Goal: Task Accomplishment & Management: Use online tool/utility

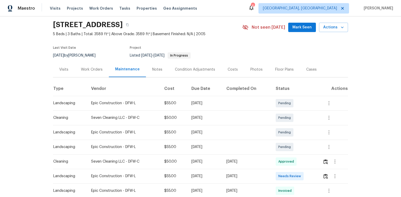
scroll to position [83, 0]
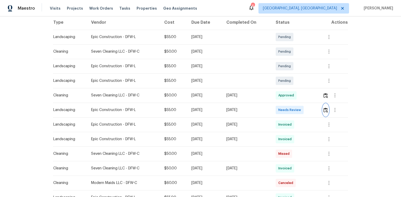
click at [324, 112] on img "button" at bounding box center [325, 110] width 4 height 5
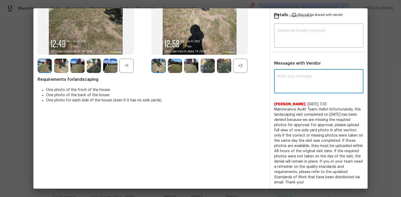
click at [281, 75] on textarea at bounding box center [318, 82] width 83 height 15
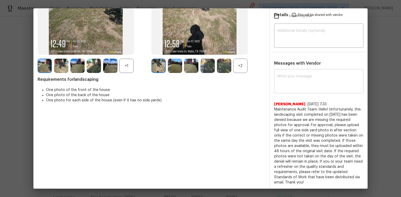
click at [279, 72] on div "x ​" at bounding box center [318, 81] width 89 height 23
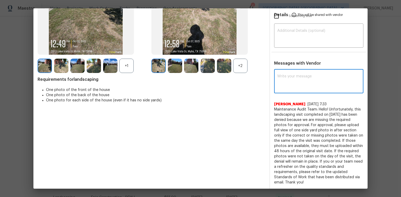
paste textarea "Maintenance Audit Team: Hello! After further review the visit has been approved…"
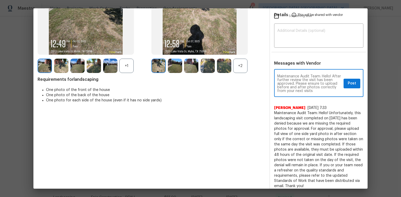
click at [329, 86] on textarea "Maintenance Audit Team: Hello! After further review the visit has been approved…" at bounding box center [309, 84] width 64 height 18
click at [291, 91] on textarea "Maintenance Audit Team: Hello! After further review the visit has been approved…" at bounding box center [309, 84] width 64 height 18
click at [322, 90] on textarea "Maintenance Audit Team: Hello! After further review the visit has been approved…" at bounding box center [309, 84] width 64 height 18
click at [277, 90] on textarea "Maintenance Audit Team: Hello! After further review the visit has been approved…" at bounding box center [309, 84] width 64 height 18
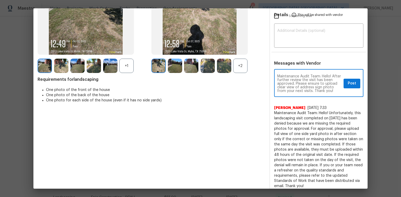
scroll to position [0, 0]
type textarea "Maintenance Audit Team: Hello! After further review the visit has been approved…"
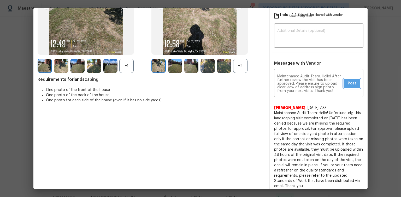
click at [348, 82] on span "Post" at bounding box center [351, 83] width 8 height 7
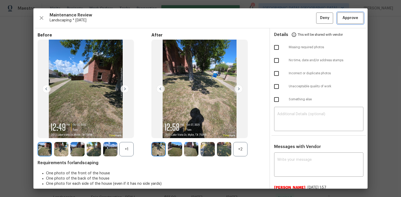
click at [353, 18] on span "Approve" at bounding box center [350, 18] width 16 height 7
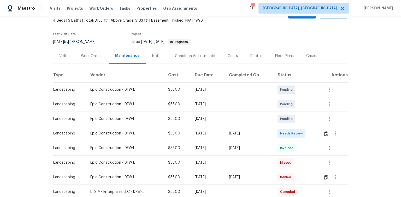
scroll to position [21, 0]
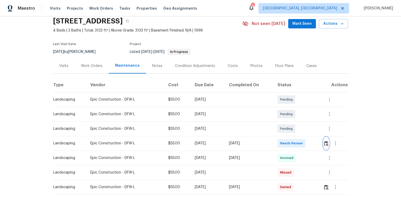
click at [324, 143] on img "button" at bounding box center [326, 143] width 4 height 5
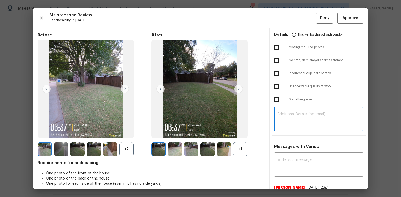
click at [287, 117] on textarea at bounding box center [318, 119] width 83 height 15
paste textarea "Maintenance Audit Team: Hello! Unfortunately, this Landscaping visit completed …"
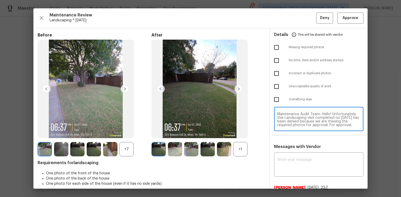
scroll to position [44, 0]
type textarea "Maintenance Audit Team: Hello! Unfortunately, this Landscaping visit completed …"
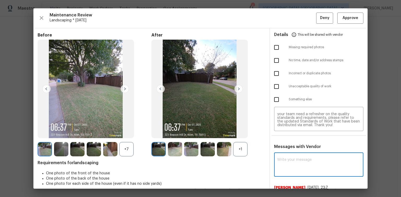
click at [283, 159] on textarea at bounding box center [318, 165] width 83 height 15
paste textarea "Maintenance Audit Team: Hello! Unfortunately, this Landscaping visit completed …"
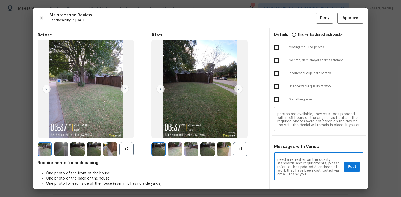
scroll to position [0, 0]
type textarea "Maintenance Audit Team: Hello! Unfortunately, this Landscaping visit completed …"
click at [274, 46] on input "checkbox" at bounding box center [276, 47] width 11 height 11
checkbox input "true"
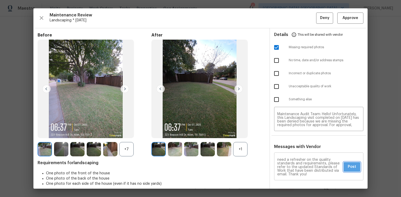
click at [349, 166] on span "Post" at bounding box center [351, 167] width 8 height 7
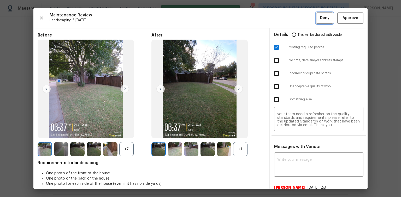
click at [320, 19] on span "Deny" at bounding box center [324, 18] width 9 height 7
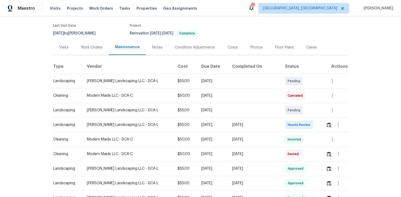
scroll to position [42, 0]
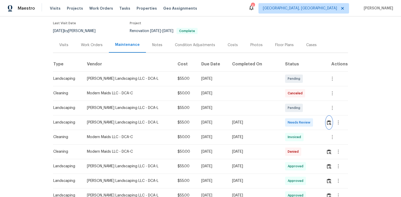
click at [326, 122] on img "button" at bounding box center [328, 122] width 4 height 5
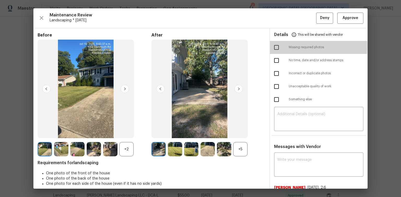
click at [275, 46] on input "checkbox" at bounding box center [276, 47] width 11 height 11
checkbox input "true"
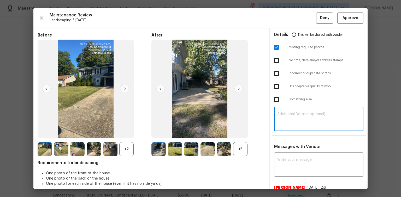
click at [281, 119] on textarea at bounding box center [318, 119] width 83 height 15
paste textarea "Maintenance Audit Team: Hello! Unfortunately, this Landscaping visit completed …"
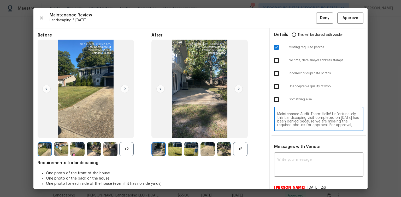
scroll to position [44, 0]
type textarea "Maintenance Audit Team: Hello! Unfortunately, this Landscaping visit completed …"
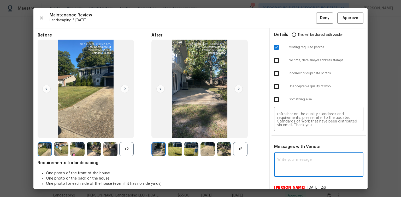
click at [282, 160] on textarea at bounding box center [318, 165] width 83 height 15
paste textarea "Maintenance Audit Team: Hello! Unfortunately, this Landscaping visit completed …"
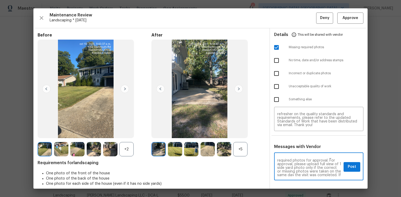
scroll to position [17, 0]
type textarea "Maintenance Audit Team: Hello! Unfortunately, this Landscaping visit completed …"
click at [347, 168] on span "Post" at bounding box center [351, 167] width 8 height 7
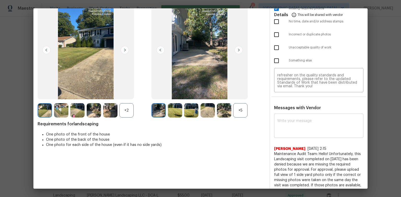
scroll to position [0, 0]
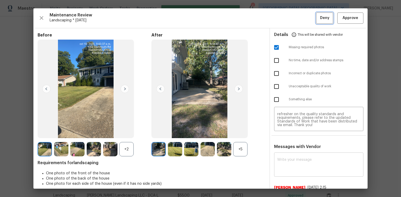
click at [320, 15] on span "Deny" at bounding box center [324, 18] width 9 height 7
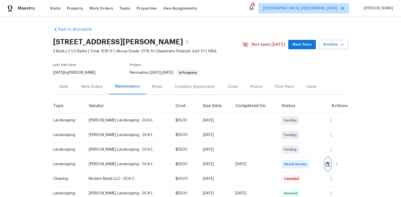
click at [326, 165] on img "button" at bounding box center [327, 164] width 4 height 5
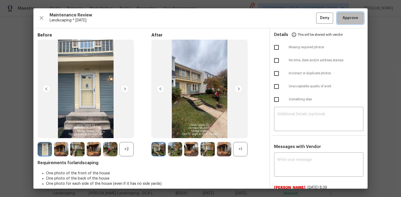
click at [348, 17] on span "Approve" at bounding box center [350, 18] width 16 height 7
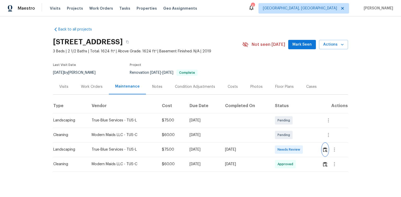
click at [325, 149] on img "button" at bounding box center [325, 149] width 4 height 5
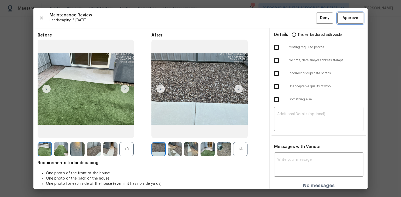
click at [347, 15] on span "Approve" at bounding box center [350, 18] width 16 height 7
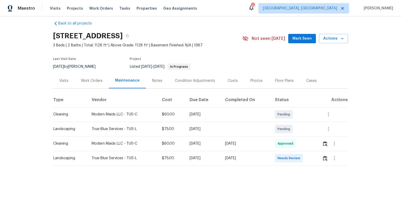
scroll to position [9, 0]
click at [324, 157] on img "button" at bounding box center [325, 158] width 4 height 5
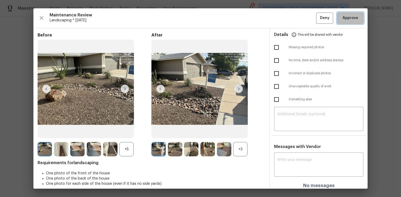
click at [351, 19] on span "Approve" at bounding box center [350, 18] width 16 height 7
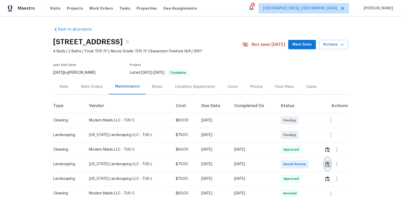
click at [324, 163] on button "button" at bounding box center [327, 164] width 6 height 13
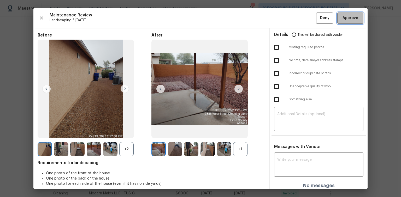
click at [348, 19] on span "Approve" at bounding box center [350, 18] width 16 height 7
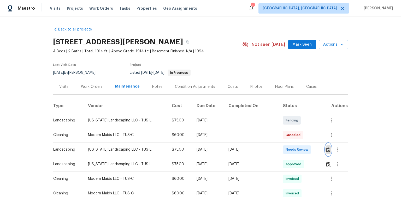
click at [326, 149] on img "button" at bounding box center [328, 149] width 4 height 5
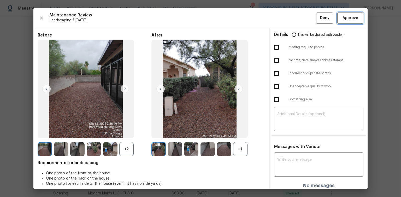
click at [342, 17] on span "Approve" at bounding box center [350, 18] width 16 height 7
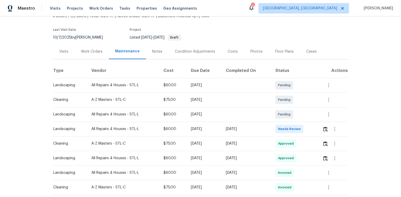
scroll to position [82, 0]
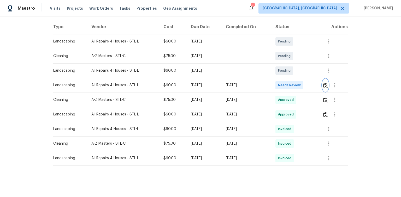
click at [323, 83] on img "button" at bounding box center [325, 85] width 4 height 5
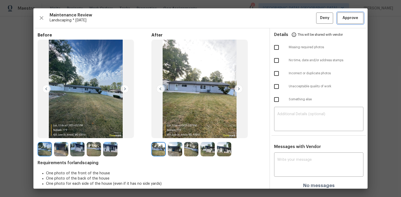
click at [350, 20] on span "Approve" at bounding box center [350, 18] width 16 height 7
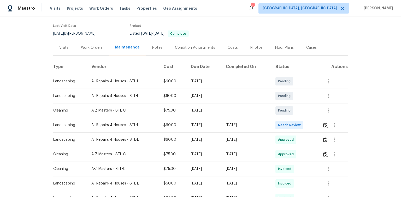
scroll to position [42, 0]
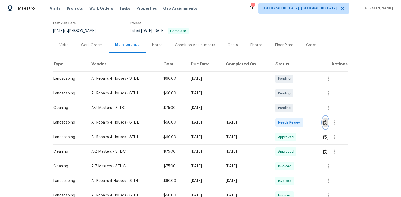
click at [325, 122] on img "button" at bounding box center [325, 122] width 4 height 5
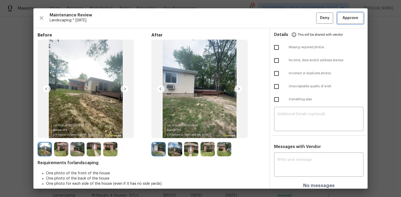
click at [346, 20] on span "Approve" at bounding box center [350, 18] width 16 height 7
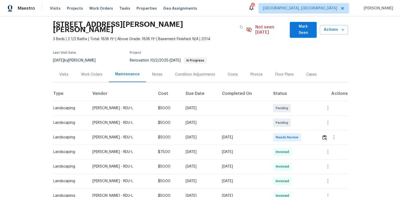
scroll to position [42, 0]
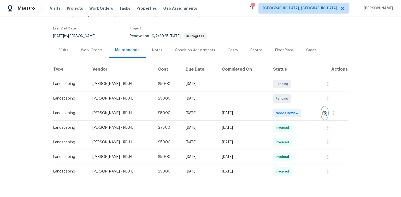
click at [325, 111] on img "button" at bounding box center [324, 113] width 4 height 5
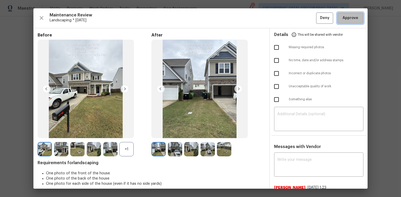
click at [351, 19] on span "Approve" at bounding box center [350, 18] width 16 height 7
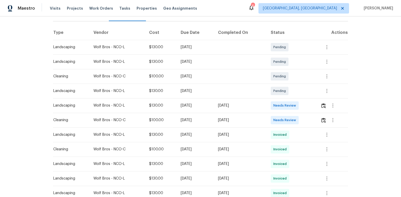
scroll to position [83, 0]
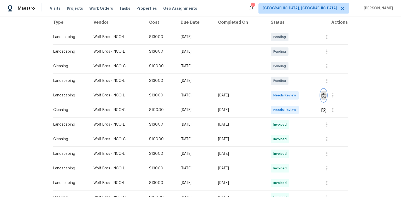
click at [323, 96] on img "button" at bounding box center [323, 95] width 4 height 5
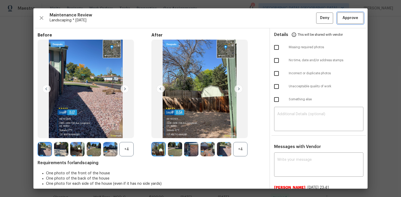
click at [347, 17] on span "Approve" at bounding box center [350, 18] width 16 height 7
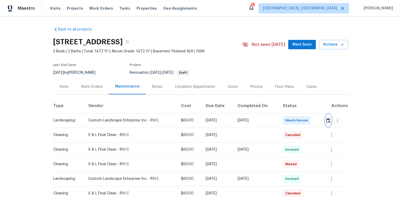
click at [327, 121] on img "button" at bounding box center [328, 120] width 4 height 5
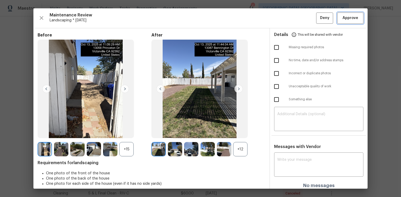
click at [348, 18] on span "Approve" at bounding box center [350, 18] width 16 height 7
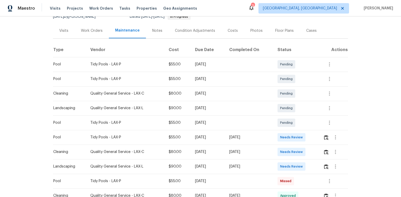
scroll to position [63, 0]
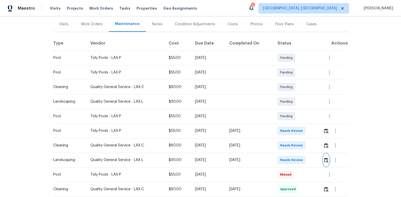
click at [326, 160] on img "button" at bounding box center [326, 160] width 4 height 5
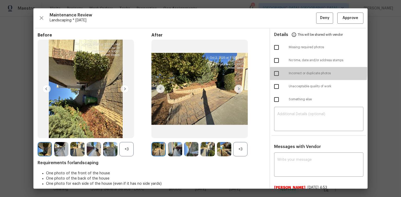
click at [275, 71] on input "checkbox" at bounding box center [276, 73] width 11 height 11
checkbox input "true"
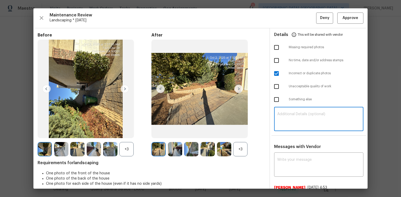
click at [283, 118] on textarea at bounding box center [318, 119] width 83 height 15
paste textarea "Maintenance Audit Team: Hello! Unfortunately this Landscaping visit completed o…"
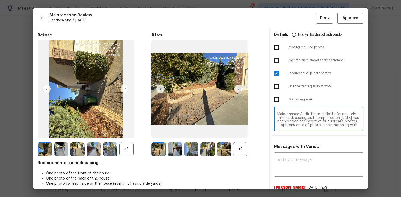
scroll to position [25, 0]
type textarea "Maintenance Audit Team: Hello! Unfortunately this Landscaping visit completed o…"
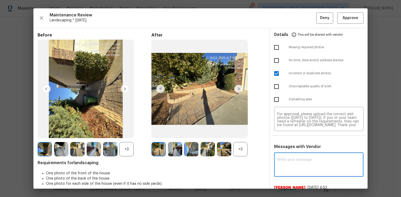
click at [285, 165] on textarea at bounding box center [318, 165] width 83 height 15
paste textarea "Maintenance Audit Team: Hello! Unfortunately this Landscaping visit completed o…"
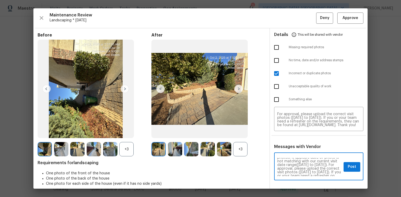
scroll to position [25, 0]
type textarea "Maintenance Audit Team: Hello! Unfortunately this Landscaping visit completed o…"
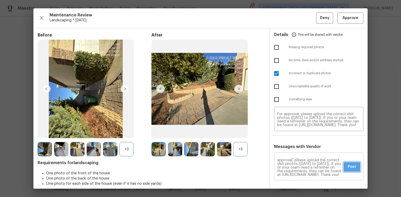
click at [347, 167] on span "Post" at bounding box center [351, 167] width 8 height 7
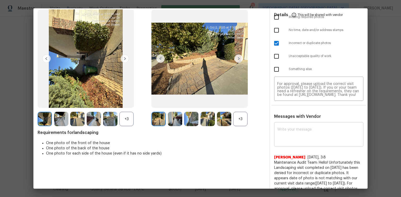
scroll to position [0, 0]
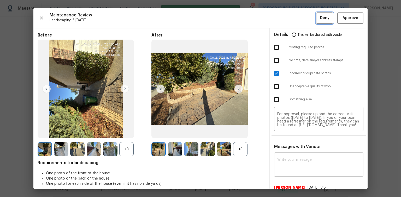
click at [320, 17] on span "Deny" at bounding box center [324, 18] width 9 height 7
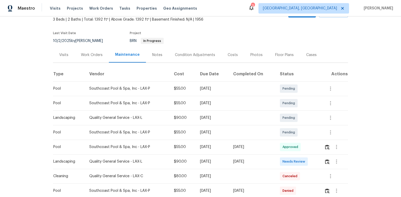
scroll to position [63, 0]
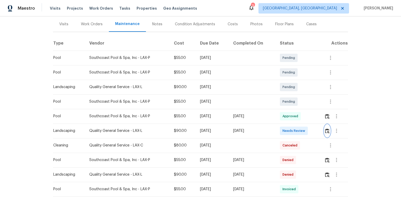
click at [327, 134] on img "button" at bounding box center [327, 131] width 4 height 5
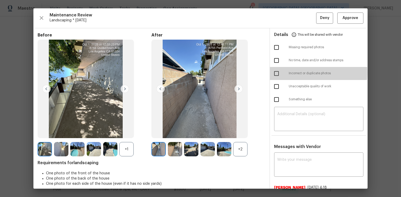
click at [273, 72] on input "checkbox" at bounding box center [276, 73] width 11 height 11
checkbox input "true"
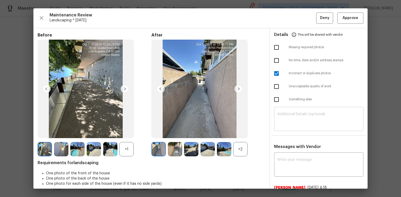
click at [287, 111] on div "​" at bounding box center [318, 119] width 89 height 23
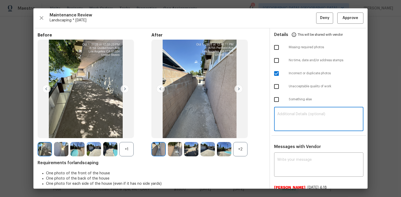
paste textarea "Maintenance Audit Team: Hello! Unfortunately this Landscaping visit completed o…"
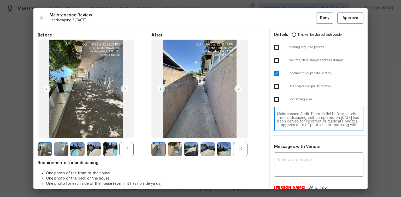
scroll to position [25, 0]
type textarea "Maintenance Audit Team: Hello! Unfortunately this Landscaping visit completed o…"
click at [291, 159] on textarea at bounding box center [318, 165] width 83 height 15
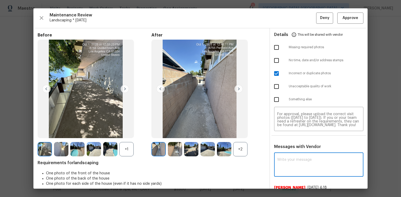
paste textarea "Maintenance Audit Team: Hello! Unfortunately this Landscaping visit completed o…"
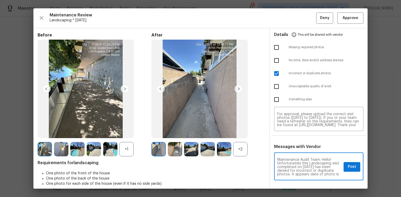
scroll to position [33, 0]
type textarea "Maintenance Audit Team: Hello! Unfortunately this Landscaping visit completed o…"
click at [351, 167] on span "Post" at bounding box center [351, 167] width 8 height 7
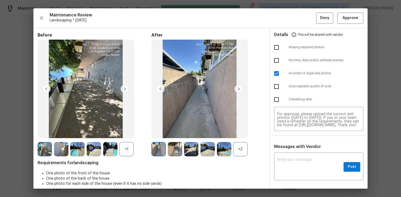
scroll to position [0, 0]
click at [320, 15] on span "Deny" at bounding box center [324, 18] width 9 height 7
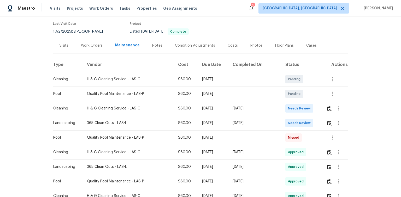
scroll to position [42, 0]
click at [329, 122] on img "button" at bounding box center [329, 122] width 4 height 5
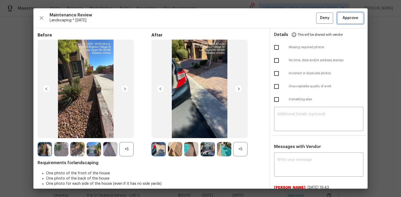
click at [343, 18] on span "Approve" at bounding box center [350, 18] width 16 height 7
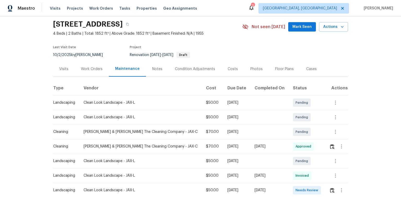
scroll to position [63, 0]
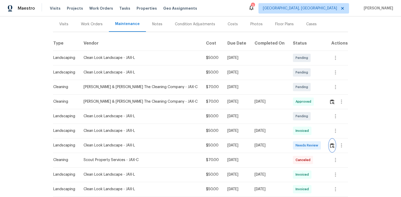
click at [330, 145] on img "button" at bounding box center [332, 145] width 4 height 5
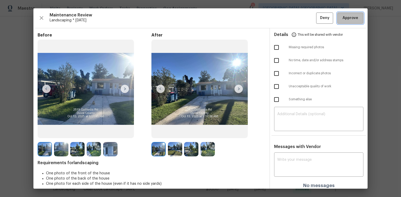
click at [348, 21] on span "Approve" at bounding box center [350, 18] width 16 height 7
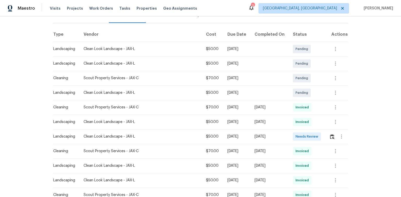
scroll to position [83, 0]
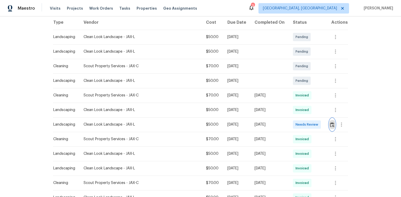
click at [330, 127] on img "button" at bounding box center [332, 124] width 4 height 5
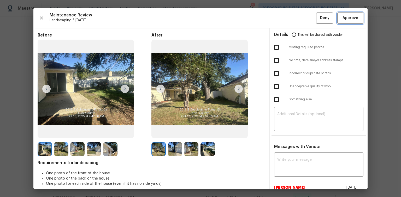
click at [351, 18] on span "Approve" at bounding box center [350, 18] width 16 height 7
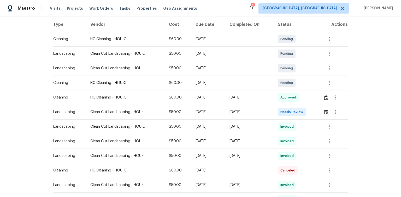
scroll to position [83, 0]
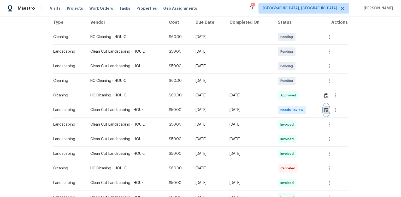
click at [327, 110] on img "button" at bounding box center [326, 110] width 4 height 5
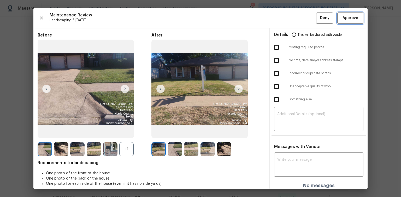
click at [344, 20] on span "Approve" at bounding box center [350, 18] width 16 height 7
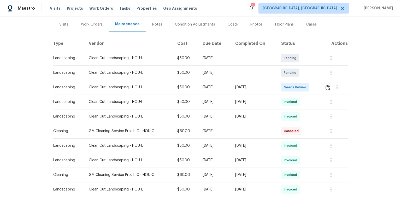
scroll to position [63, 0]
click at [329, 86] on img "button" at bounding box center [327, 87] width 4 height 5
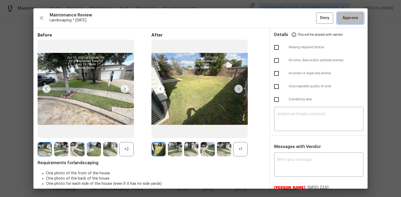
click at [346, 19] on span "Approve" at bounding box center [350, 18] width 16 height 7
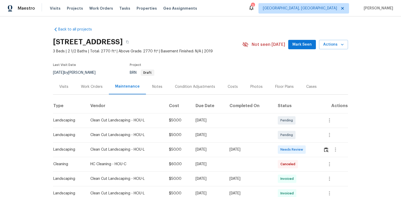
scroll to position [21, 0]
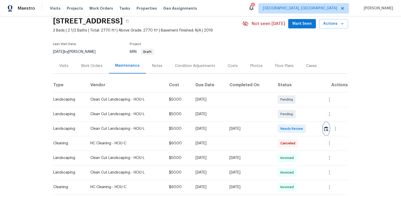
click at [326, 129] on img "button" at bounding box center [326, 128] width 4 height 5
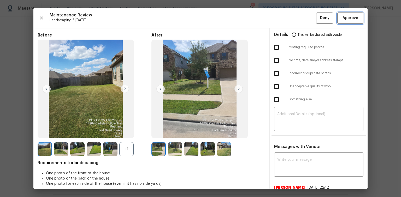
click at [347, 15] on button "Approve" at bounding box center [350, 18] width 26 height 11
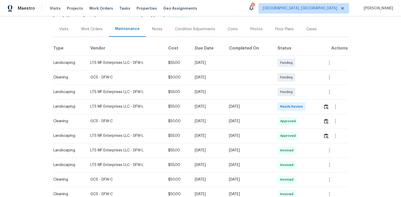
scroll to position [63, 0]
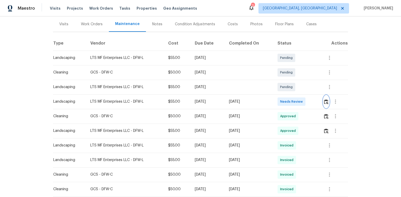
click at [325, 102] on img "button" at bounding box center [326, 101] width 4 height 5
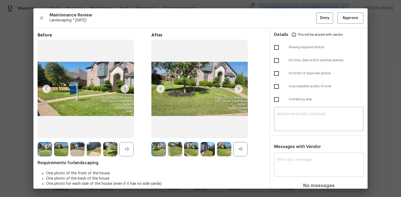
click at [298, 162] on textarea at bounding box center [318, 165] width 83 height 15
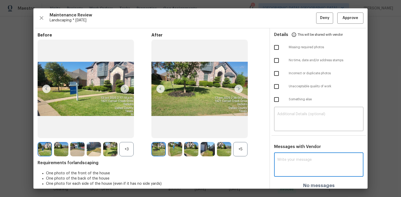
paste textarea "Maintenance Audit Team: Hello! After further review the visit has been approved…"
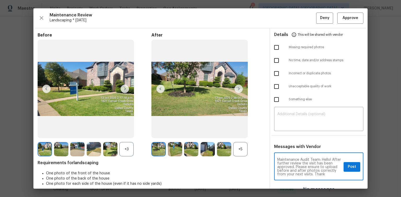
scroll to position [3, 0]
click at [315, 167] on textarea "Maintenance Audit Team: Hello! After further review the visit has been approved…" at bounding box center [309, 167] width 64 height 18
click at [287, 174] on textarea "Maintenance Audit Team: Hello! After further review the visit has been approved…" at bounding box center [309, 167] width 64 height 18
click at [302, 174] on textarea "Maintenance Audit Team: Hello! After further review the visit has been approved…" at bounding box center [309, 167] width 64 height 18
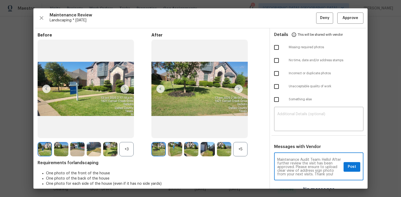
drag, startPoint x: 288, startPoint y: 175, endPoint x: 276, endPoint y: 154, distance: 24.5
click at [276, 154] on div "Maintenance Audit Team: Hello! After further review the visit has been approved…" at bounding box center [318, 167] width 89 height 27
type textarea "Maintenance Audit Team: Hello! After further review the visit has been approved…"
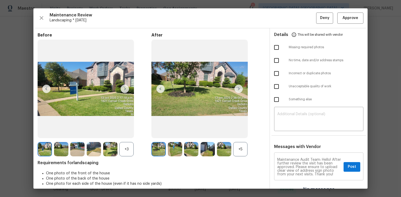
click at [302, 169] on textarea "Maintenance Audit Team: Hello! After further review the visit has been approved…" at bounding box center [309, 167] width 64 height 18
click at [347, 168] on span "Post" at bounding box center [351, 167] width 8 height 7
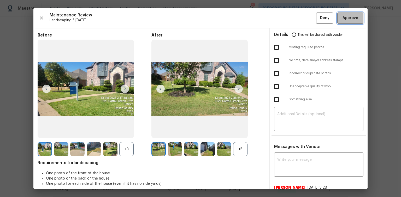
click at [342, 20] on span "Approve" at bounding box center [350, 18] width 16 height 7
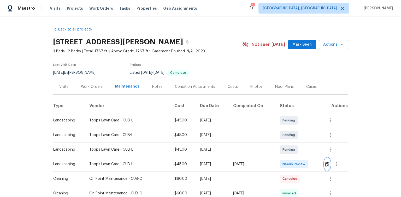
click at [326, 164] on img "button" at bounding box center [327, 164] width 4 height 5
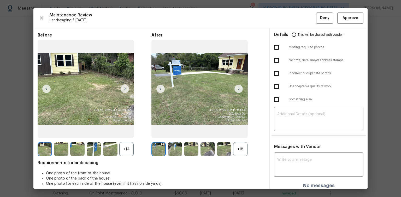
scroll to position [5, 0]
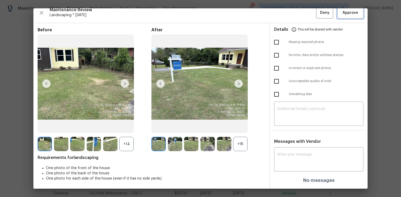
click at [342, 15] on span "Approve" at bounding box center [350, 13] width 16 height 7
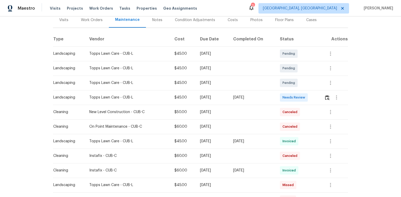
scroll to position [83, 0]
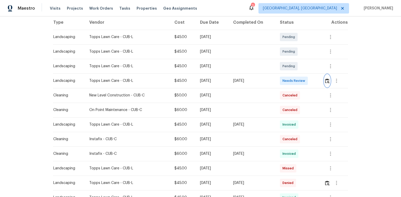
click at [326, 82] on img "button" at bounding box center [327, 80] width 4 height 5
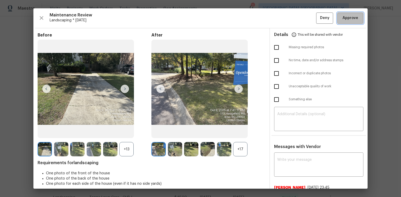
click at [346, 20] on span "Approve" at bounding box center [350, 18] width 16 height 7
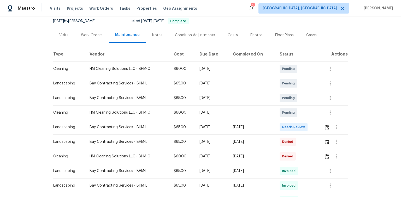
scroll to position [63, 0]
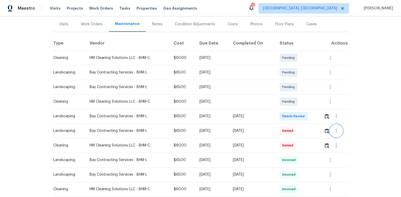
click at [335, 132] on icon "button" at bounding box center [335, 131] width 1 height 4
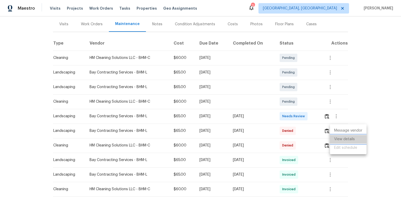
click at [339, 141] on li "View details" at bounding box center [348, 139] width 37 height 9
click at [326, 114] on div at bounding box center [200, 98] width 401 height 197
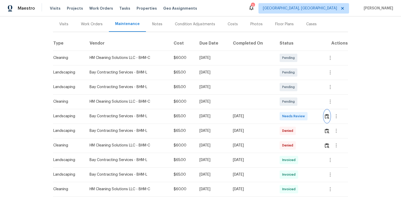
click at [327, 116] on img "button" at bounding box center [326, 116] width 4 height 5
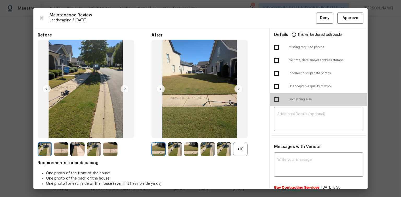
click at [275, 98] on input "checkbox" at bounding box center [276, 99] width 11 height 11
checkbox input "true"
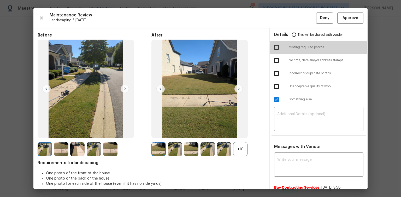
click at [274, 48] on input "checkbox" at bounding box center [276, 47] width 11 height 11
checkbox input "true"
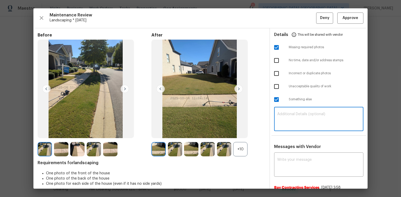
click at [278, 118] on textarea at bounding box center [318, 119] width 83 height 15
paste textarea "Maintenance Audit Team: Hello! Unfortunately, this Landscaping visit completed …"
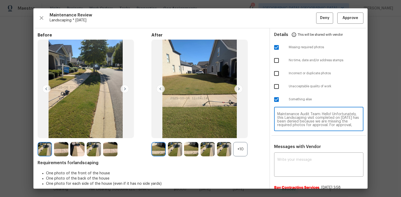
scroll to position [51, 0]
type textarea "Maintenance Audit Team: Hello! Unfortunately, this Landscaping visit completed …"
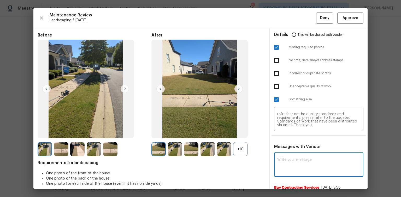
click at [278, 165] on textarea at bounding box center [318, 165] width 83 height 15
paste textarea "Maintenance Audit Team: Hello! Unfortunately, this Landscaping visit completed …"
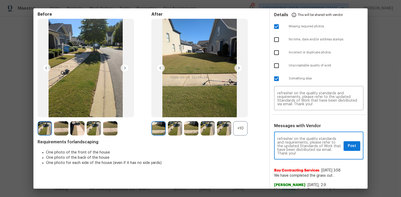
scroll to position [66, 0]
type textarea "Maintenance Audit Team: Hello! Unfortunately, this Landscaping visit completed …"
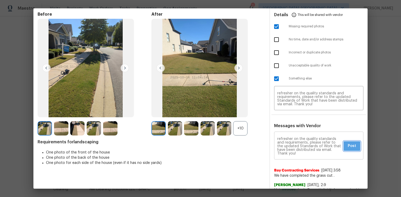
click at [347, 148] on span "Post" at bounding box center [351, 146] width 8 height 7
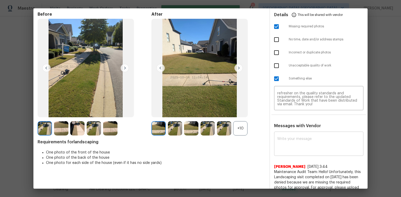
scroll to position [0, 0]
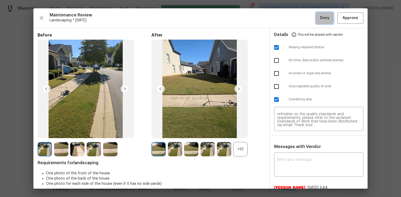
click at [320, 16] on span "Deny" at bounding box center [324, 18] width 9 height 7
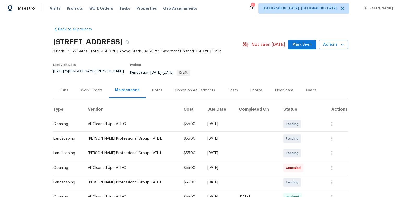
scroll to position [42, 0]
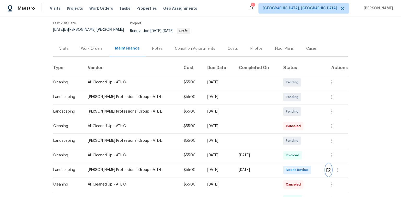
click at [326, 168] on img "button" at bounding box center [328, 170] width 4 height 5
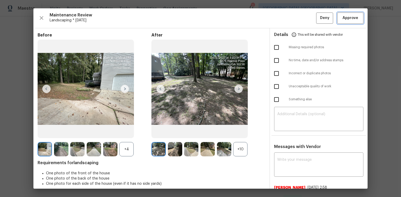
click at [342, 19] on span "Approve" at bounding box center [350, 18] width 16 height 7
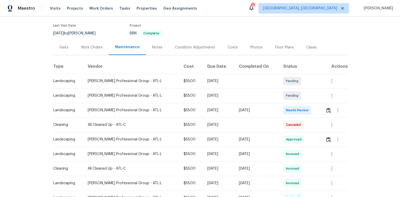
scroll to position [42, 0]
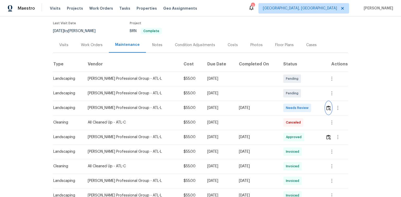
click at [326, 108] on img "button" at bounding box center [328, 108] width 4 height 5
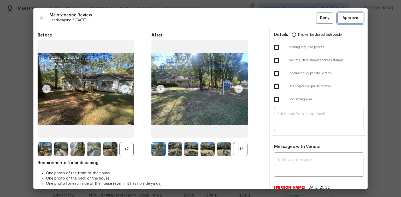
click at [346, 17] on span "Approve" at bounding box center [350, 18] width 16 height 7
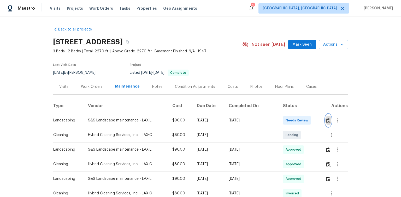
click at [326, 120] on img "button" at bounding box center [328, 120] width 4 height 5
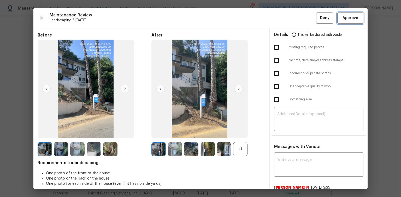
click at [350, 20] on span "Approve" at bounding box center [350, 18] width 16 height 7
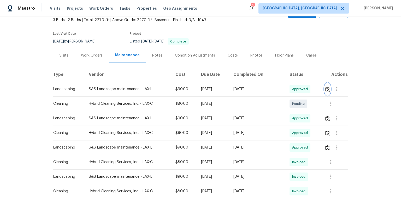
scroll to position [42, 0]
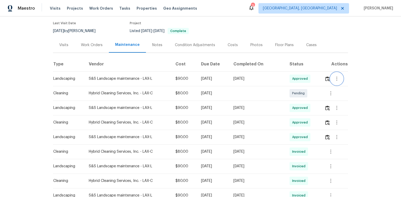
click at [334, 78] on icon "button" at bounding box center [336, 79] width 6 height 6
click at [329, 86] on div at bounding box center [200, 98] width 401 height 197
click at [335, 79] on icon "button" at bounding box center [336, 79] width 6 height 6
click at [335, 88] on li "View details" at bounding box center [347, 87] width 37 height 9
click at [358, 116] on div at bounding box center [200, 98] width 401 height 197
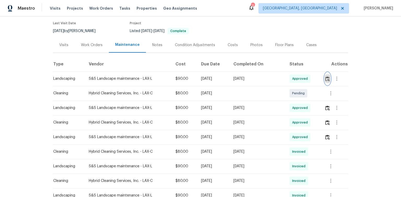
click at [326, 78] on img "button" at bounding box center [327, 78] width 4 height 5
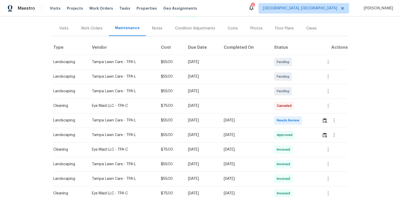
scroll to position [63, 0]
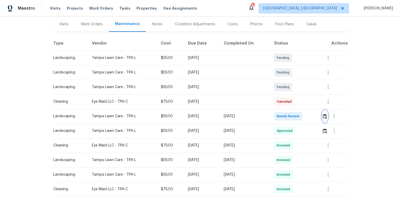
click at [324, 116] on img "button" at bounding box center [324, 116] width 4 height 5
click at [326, 116] on img "button" at bounding box center [324, 116] width 4 height 5
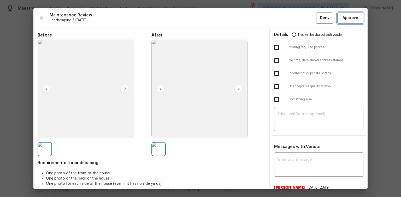
click at [342, 20] on span "Approve" at bounding box center [350, 18] width 16 height 7
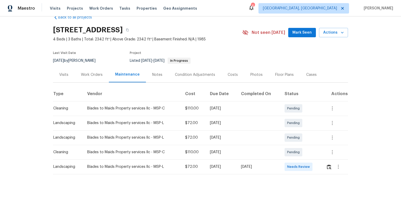
scroll to position [23, 0]
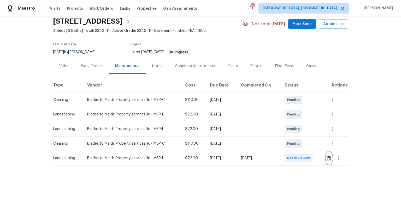
click at [329, 156] on img "button" at bounding box center [328, 158] width 4 height 5
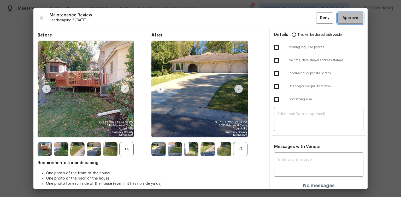
click at [344, 17] on span "Approve" at bounding box center [350, 18] width 16 height 7
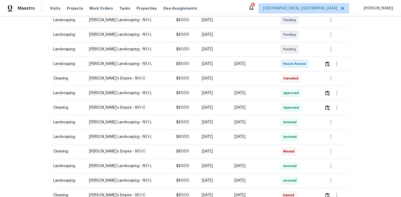
scroll to position [104, 0]
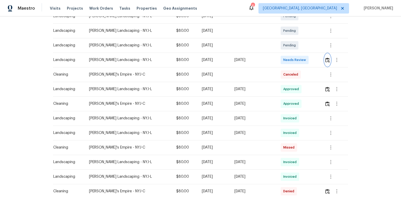
click at [327, 60] on img "button" at bounding box center [327, 60] width 4 height 5
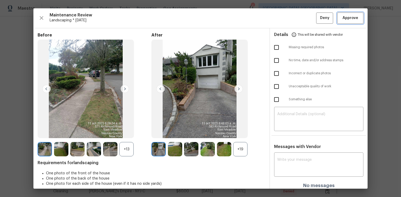
click at [346, 19] on span "Approve" at bounding box center [350, 18] width 16 height 7
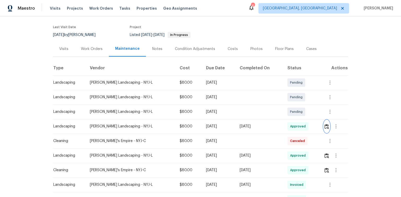
scroll to position [21, 0]
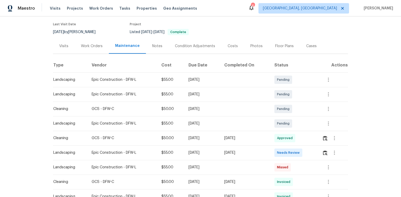
scroll to position [42, 0]
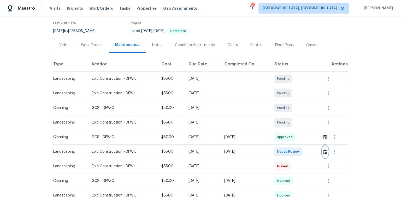
click at [324, 152] on img "button" at bounding box center [325, 151] width 4 height 5
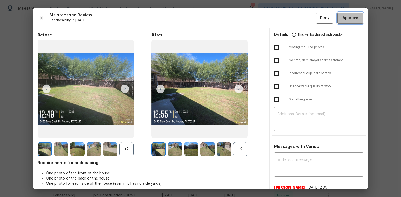
click at [345, 17] on span "Approve" at bounding box center [350, 18] width 16 height 7
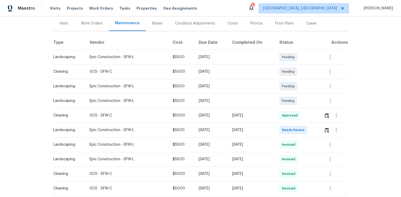
scroll to position [83, 0]
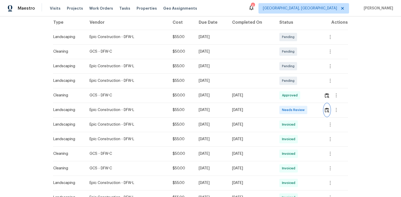
click at [324, 110] on img "button" at bounding box center [326, 110] width 4 height 5
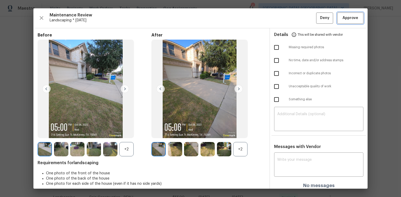
click at [340, 21] on button "Approve" at bounding box center [350, 18] width 26 height 11
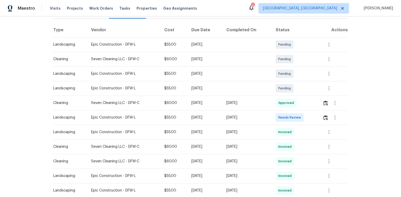
scroll to position [83, 0]
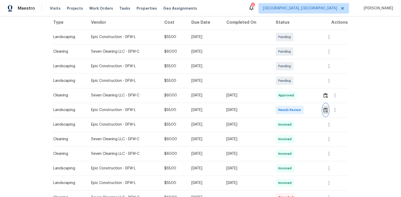
click at [326, 110] on img "button" at bounding box center [325, 110] width 4 height 5
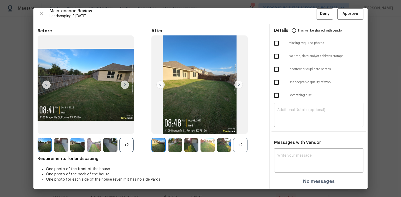
scroll to position [5, 0]
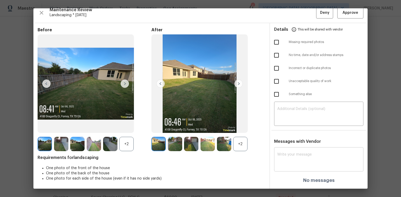
click at [281, 150] on div "x ​" at bounding box center [318, 160] width 89 height 23
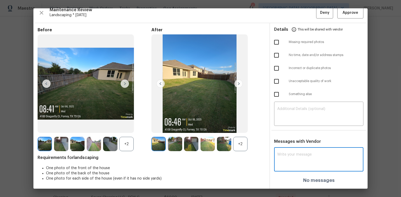
paste textarea "Maintenance Audit Team: Hello! After further review the visit has been approved…"
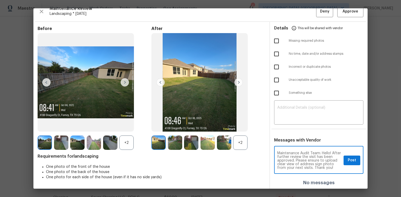
scroll to position [7, 0]
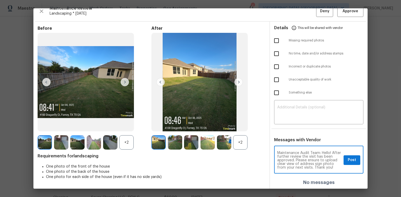
type textarea "Maintenance Audit Team: Hello! After further review the visit has been approved…"
click at [348, 161] on span "Post" at bounding box center [351, 160] width 8 height 7
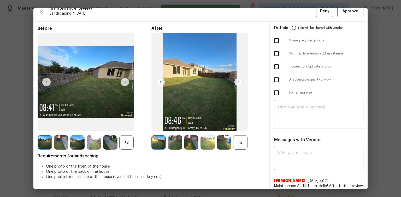
scroll to position [0, 0]
click at [350, 14] on span "Approve" at bounding box center [350, 11] width 16 height 7
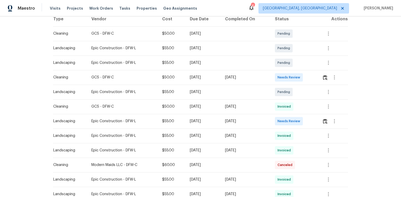
scroll to position [104, 0]
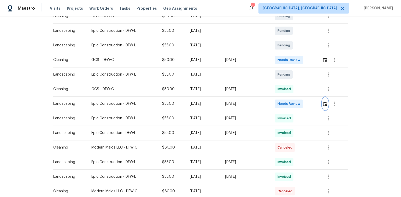
click at [325, 102] on img "button" at bounding box center [325, 103] width 4 height 5
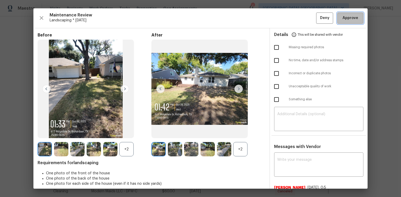
click at [337, 19] on button "Approve" at bounding box center [350, 18] width 26 height 11
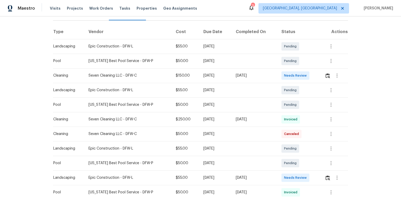
scroll to position [83, 0]
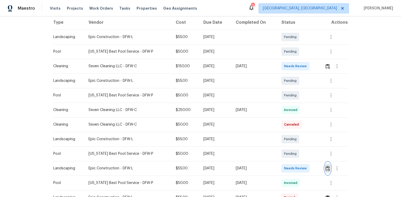
click at [326, 168] on img "button" at bounding box center [327, 168] width 4 height 5
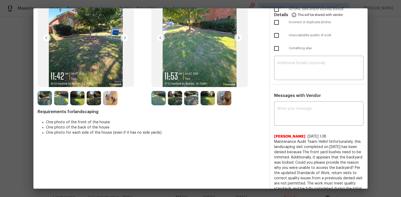
scroll to position [63, 0]
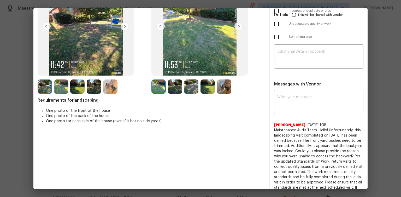
click at [288, 100] on textarea at bounding box center [318, 102] width 83 height 15
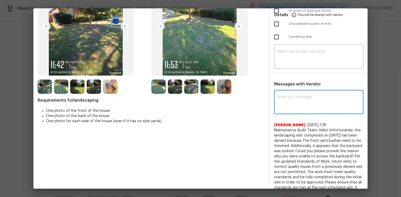
paste textarea "Maintenance Audit Team: Hello! After further review the visit has been approved…"
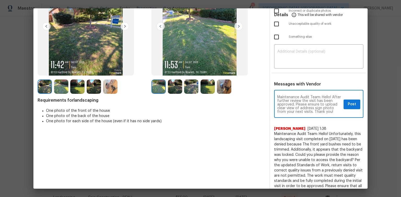
scroll to position [0, 0]
click at [331, 108] on textarea "Maintenance Audit Team: Hello! After further review the visit has been approved…" at bounding box center [309, 104] width 64 height 18
click at [293, 107] on textarea "Maintenance Audit Team: Hello! After further review the visit has been approved…" at bounding box center [309, 104] width 64 height 18
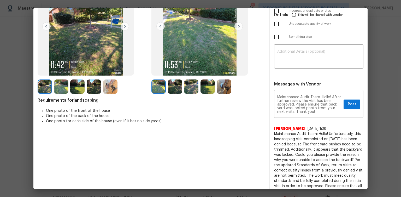
click at [312, 107] on textarea "Maintenance Audit Team: Hello! After further review the visit has been approved…" at bounding box center [309, 104] width 64 height 18
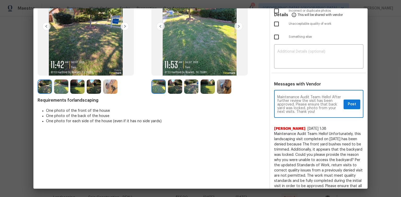
paste textarea "Could you please address the issue with the bathroom sink?"
click at [312, 103] on textarea "Maintenance Audit Team: Hello! After further review the visit has been approved…" at bounding box center [309, 104] width 64 height 18
drag, startPoint x: 299, startPoint y: 111, endPoint x: 302, endPoint y: 115, distance: 5.2
click at [299, 111] on textarea "Maintenance Audit Team: Hello! After further review the visit has been approved…" at bounding box center [309, 104] width 64 height 18
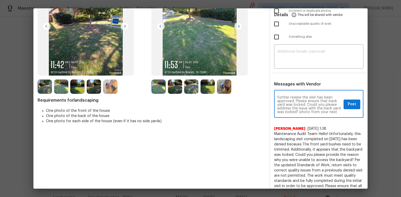
click at [311, 103] on textarea "Maintenance Audit Team: Hello! After further review the visit has been approved…" at bounding box center [309, 104] width 64 height 18
type textarea "Maintenance Audit Team: Hello! After further review the visit has been approved…"
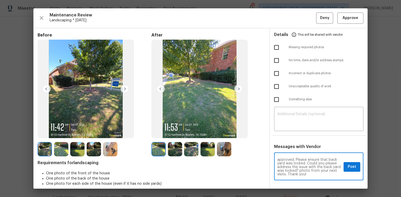
scroll to position [0, 0]
drag, startPoint x: 327, startPoint y: 175, endPoint x: 261, endPoint y: 155, distance: 69.1
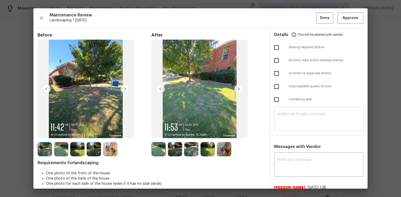
click at [292, 113] on textarea at bounding box center [318, 119] width 83 height 15
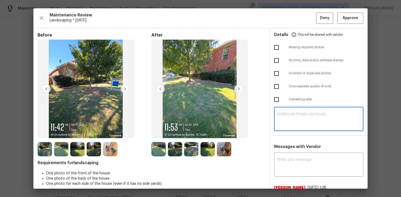
paste textarea "Maintenance Audit Team: Hello! Unfortunately, this Landscaping visit completed …"
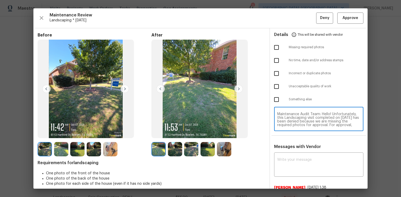
scroll to position [58, 0]
type textarea "Maintenance Audit Team: Hello! Unfortunately, this Landscaping visit completed …"
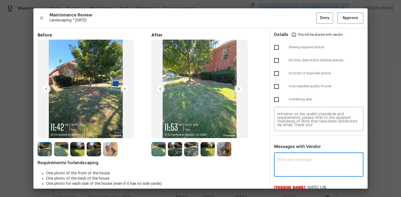
click at [289, 159] on textarea at bounding box center [318, 165] width 83 height 15
paste textarea "Maintenance Audit Team: Hello! Unfortunately, this Landscaping visit completed …"
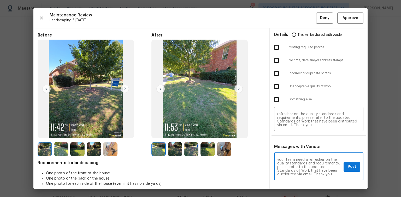
type textarea "Maintenance Audit Team: Hello! Unfortunately, this Landscaping visit completed …"
click at [274, 48] on input "checkbox" at bounding box center [276, 47] width 11 height 11
checkbox input "true"
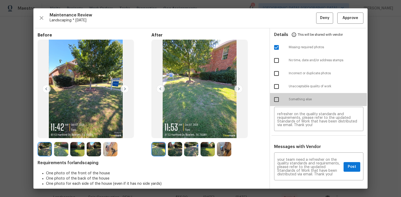
click at [274, 99] on input "checkbox" at bounding box center [276, 99] width 11 height 11
checkbox input "true"
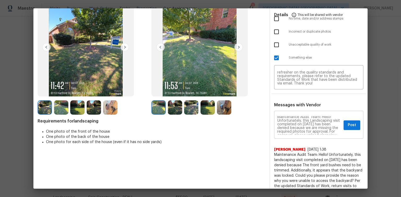
scroll to position [0, 0]
click at [349, 127] on span "Post" at bounding box center [351, 125] width 8 height 7
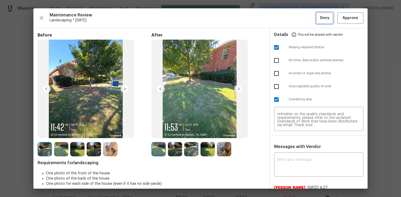
click at [317, 14] on button "Deny" at bounding box center [324, 18] width 17 height 11
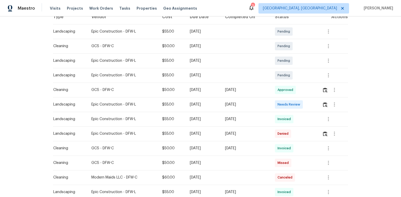
scroll to position [104, 0]
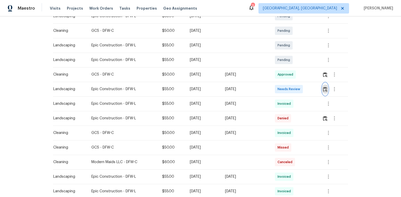
click at [325, 89] on img "button" at bounding box center [325, 89] width 4 height 5
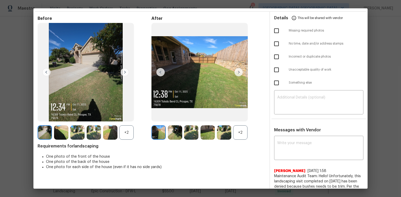
scroll to position [42, 0]
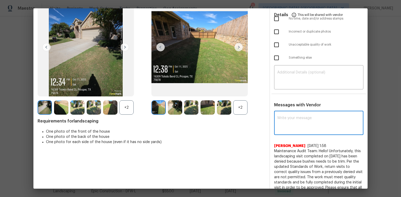
click at [277, 117] on textarea at bounding box center [318, 123] width 83 height 15
paste textarea "Maintenance Audit Team: Hello! After further review the visit has been approved…"
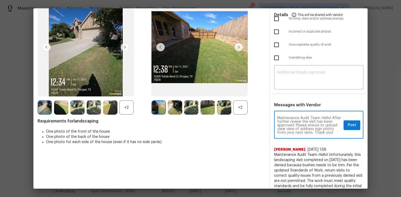
scroll to position [0, 0]
type textarea "Maintenance Audit Team: Hello! After further review the visit has been approved…"
click at [347, 126] on span "Post" at bounding box center [351, 125] width 8 height 7
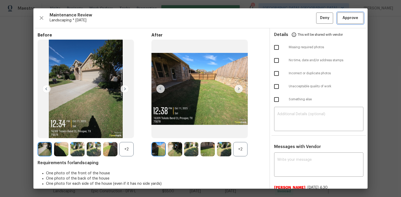
click at [342, 16] on span "Approve" at bounding box center [350, 18] width 16 height 7
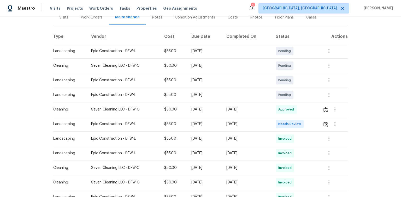
scroll to position [83, 0]
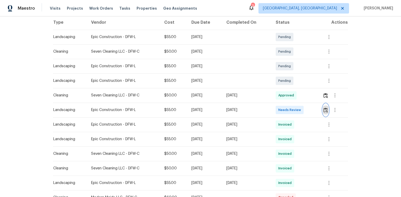
click at [324, 110] on img "button" at bounding box center [325, 110] width 4 height 5
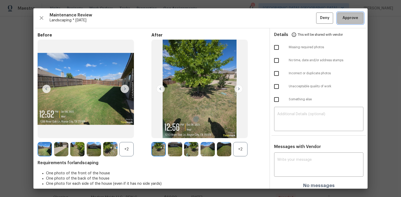
click at [348, 22] on button "Approve" at bounding box center [350, 18] width 26 height 11
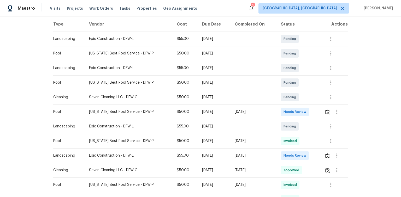
scroll to position [83, 0]
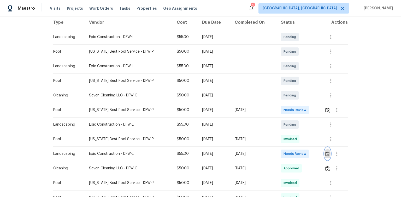
click at [325, 153] on img "button" at bounding box center [327, 153] width 4 height 5
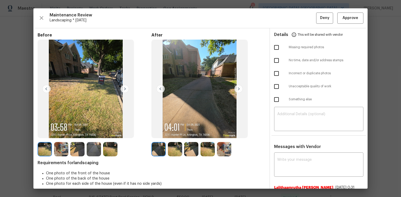
click at [274, 48] on input "checkbox" at bounding box center [276, 47] width 11 height 11
checkbox input "true"
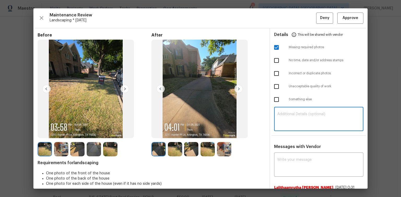
click at [291, 115] on textarea at bounding box center [318, 119] width 83 height 15
paste textarea "Maintenance Audit Team: Hello! Unfortunately, this Landscaping visit completed …"
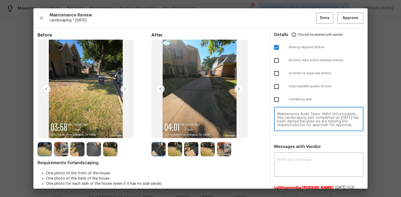
scroll to position [44, 0]
type textarea "Maintenance Audit Team: Hello! Unfortunately, this Landscaping visit completed …"
click at [287, 165] on textarea at bounding box center [318, 165] width 83 height 15
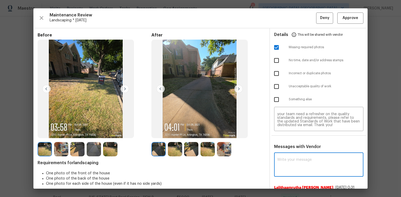
paste textarea "Maintenance Audit Team: Hello! Unfortunately, this Landscaping visit completed …"
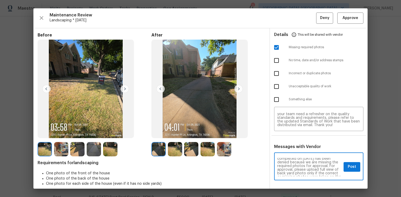
scroll to position [17, 0]
type textarea "Maintenance Audit Team: Hello! Unfortunately, this Landscaping visit completed …"
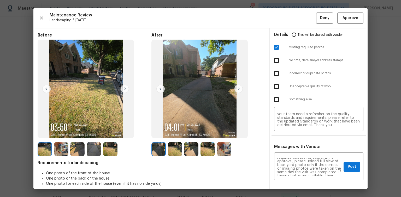
click at [237, 89] on img at bounding box center [238, 89] width 8 height 8
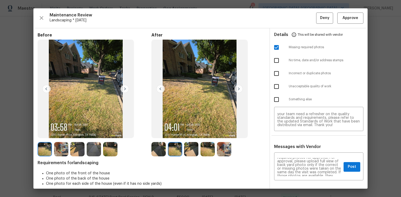
click at [237, 89] on img at bounding box center [238, 89] width 8 height 8
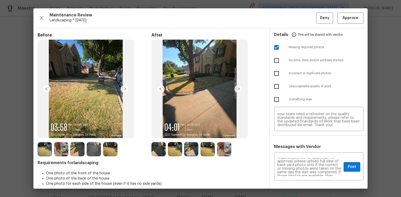
click at [237, 89] on img at bounding box center [238, 89] width 8 height 8
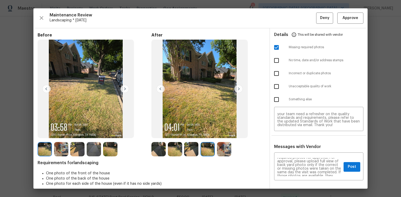
click at [237, 89] on img at bounding box center [238, 89] width 8 height 8
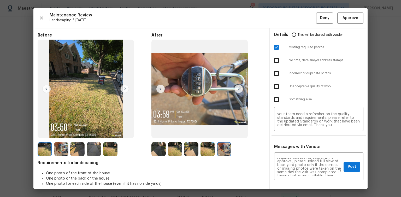
click at [237, 89] on img at bounding box center [238, 89] width 8 height 8
click at [123, 87] on img at bounding box center [124, 89] width 8 height 8
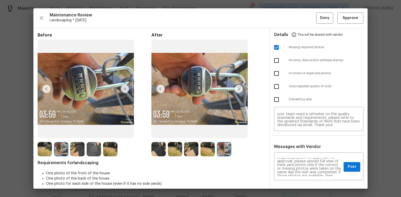
click at [123, 87] on img at bounding box center [124, 89] width 8 height 8
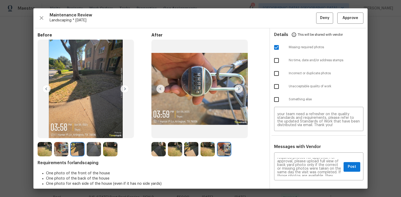
click at [123, 87] on img at bounding box center [124, 89] width 8 height 8
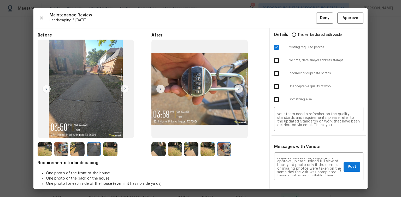
click at [123, 87] on img at bounding box center [124, 89] width 8 height 8
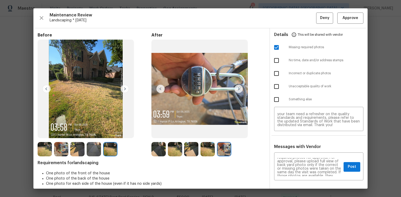
click at [123, 87] on img at bounding box center [124, 89] width 8 height 8
click at [156, 149] on img at bounding box center [158, 149] width 14 height 14
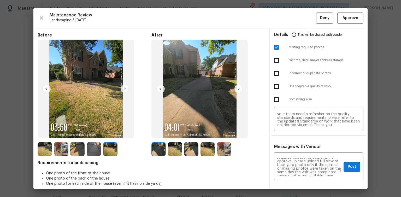
click at [236, 89] on img at bounding box center [238, 89] width 8 height 8
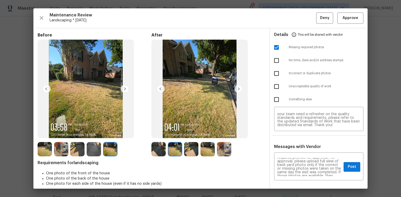
click at [236, 89] on img at bounding box center [238, 89] width 8 height 8
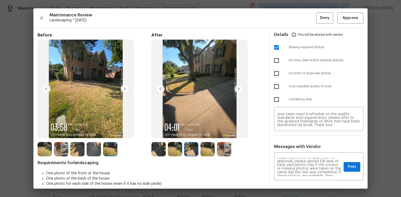
click at [236, 89] on img at bounding box center [238, 89] width 8 height 8
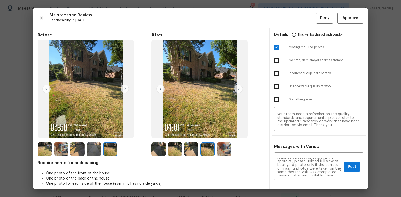
click at [236, 89] on img at bounding box center [238, 89] width 8 height 8
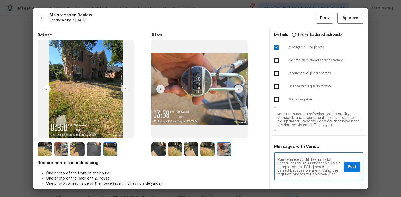
scroll to position [8, 0]
click at [343, 166] on button "Post" at bounding box center [351, 167] width 17 height 10
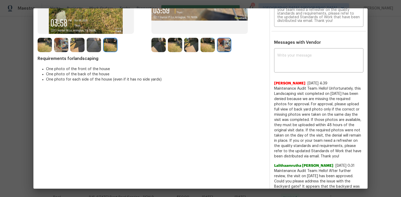
scroll to position [0, 0]
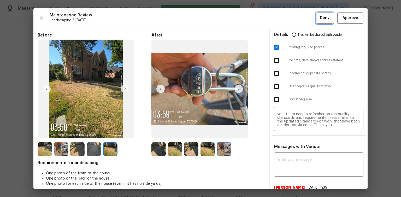
click at [320, 20] on span "Deny" at bounding box center [324, 18] width 9 height 7
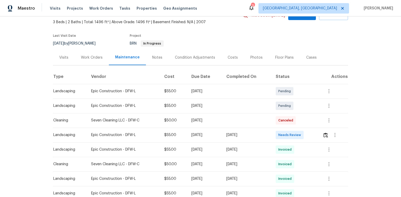
scroll to position [83, 0]
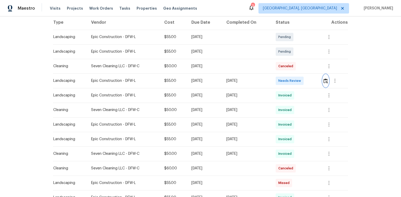
click at [327, 79] on img "button" at bounding box center [325, 80] width 4 height 5
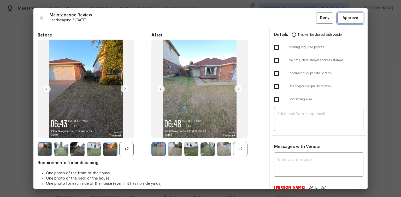
click at [353, 17] on span "Approve" at bounding box center [350, 18] width 16 height 7
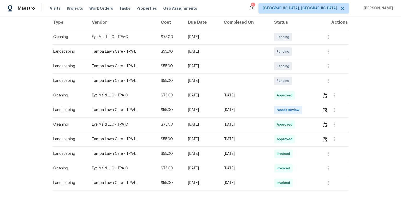
scroll to position [104, 0]
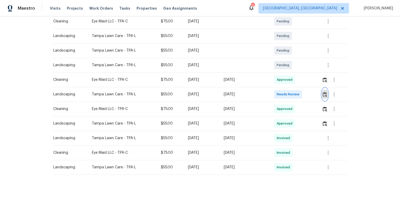
click at [324, 92] on img "button" at bounding box center [324, 94] width 4 height 5
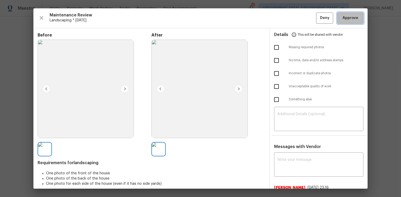
click at [350, 20] on span "Approve" at bounding box center [350, 18] width 16 height 7
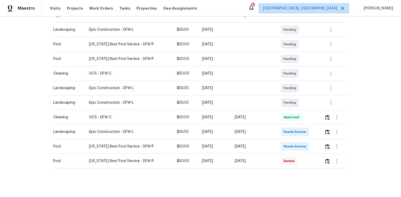
scroll to position [96, 0]
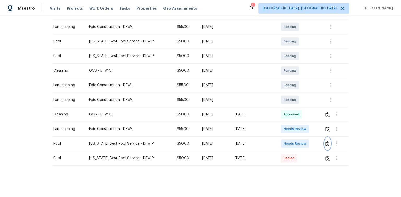
click at [326, 141] on img "button" at bounding box center [327, 143] width 4 height 5
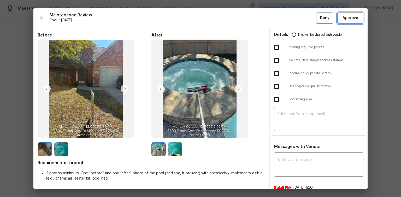
click at [352, 20] on span "Approve" at bounding box center [350, 18] width 16 height 7
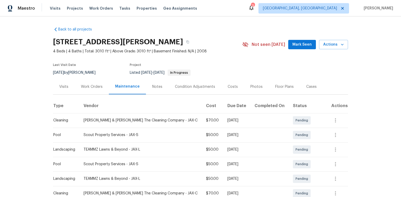
scroll to position [63, 0]
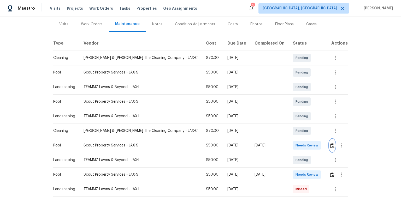
click at [330, 146] on img "button" at bounding box center [332, 145] width 4 height 5
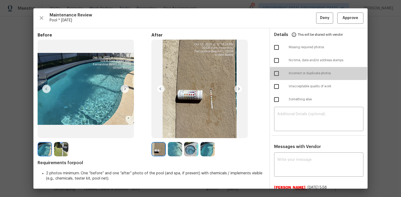
click at [274, 72] on input "checkbox" at bounding box center [276, 73] width 11 height 11
checkbox input "true"
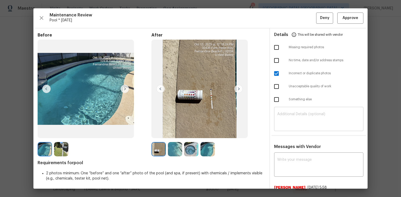
click at [285, 113] on textarea at bounding box center [318, 119] width 83 height 15
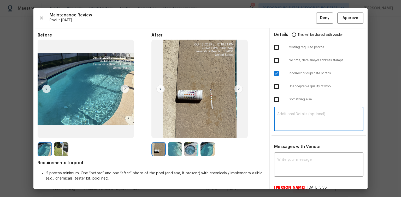
paste textarea "Maintenance Audit Team: Hello! Unfortunately this Pool visit completed on 10/13…"
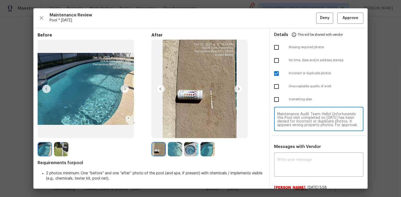
scroll to position [25, 0]
type textarea "Maintenance Audit Team: Hello! Unfortunately this Pool visit completed on 10/13…"
click at [293, 157] on div "x ​" at bounding box center [318, 165] width 89 height 23
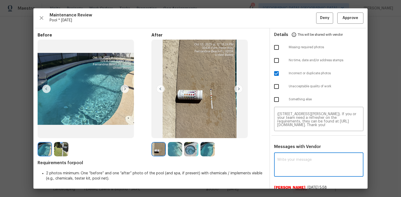
paste textarea "Maintenance Audit Team: Hello! Unfortunately this Pool visit completed on 10/13…"
type textarea "Maintenance Audit Team: Hello! Unfortunately this Pool visit completed on 10/13…"
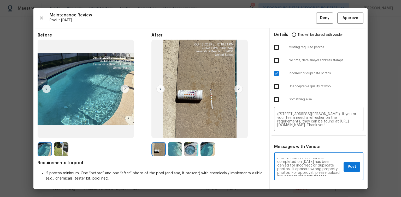
scroll to position [0, 0]
drag, startPoint x: 324, startPoint y: 175, endPoint x: 264, endPoint y: 148, distance: 66.6
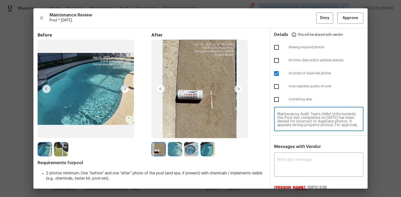
drag, startPoint x: 316, startPoint y: 125, endPoint x: 268, endPoint y: 109, distance: 50.9
click at [270, 109] on div "Maintenance Audit Team: Hello! Unfortunately this Pool visit completed on 10/13…" at bounding box center [319, 119] width 98 height 23
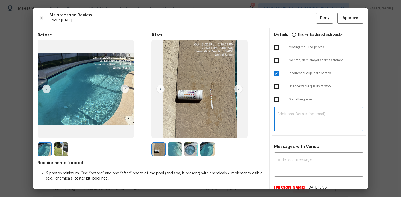
click at [274, 74] on input "checkbox" at bounding box center [276, 73] width 11 height 11
checkbox input "false"
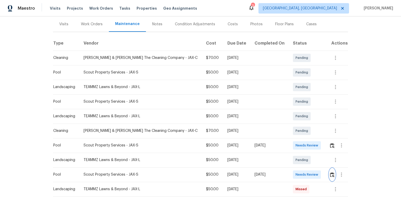
click at [330, 175] on img "button" at bounding box center [332, 174] width 4 height 5
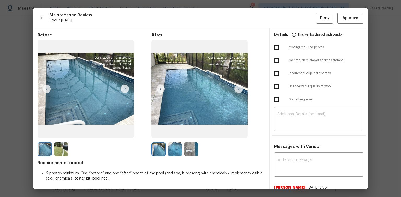
click at [281, 114] on textarea at bounding box center [318, 119] width 83 height 15
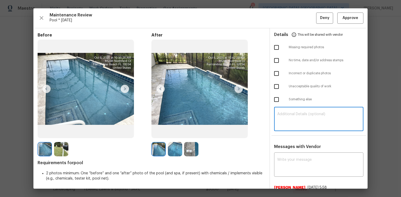
paste textarea "Maintenance Audit Team: Hello! Unfortunately this Pool visit completed on 10/13…"
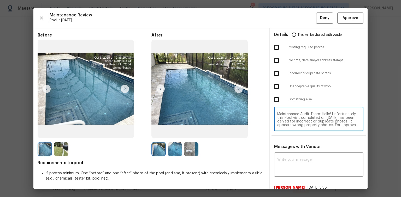
scroll to position [25, 0]
type textarea "Maintenance Audit Team: Hello! Unfortunately this Pool visit completed on 10/13…"
click at [290, 157] on div "x ​" at bounding box center [318, 165] width 89 height 23
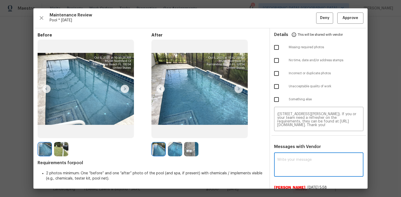
paste textarea "Maintenance Audit Team: Hello! Unfortunately this Pool visit completed on 10/13…"
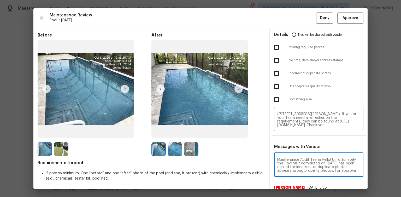
scroll to position [33, 0]
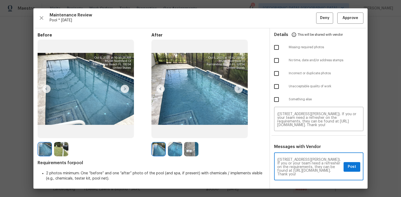
type textarea "Maintenance Audit Team: Hello! Unfortunately this Pool visit completed on 10/13…"
click at [275, 74] on input "checkbox" at bounding box center [276, 73] width 11 height 11
checkbox input "true"
click at [344, 169] on button "Post" at bounding box center [351, 167] width 17 height 10
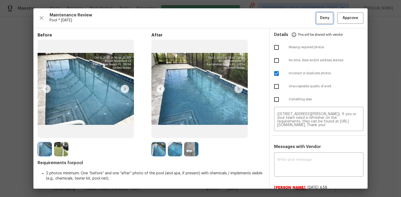
click at [322, 17] on span "Deny" at bounding box center [324, 18] width 9 height 7
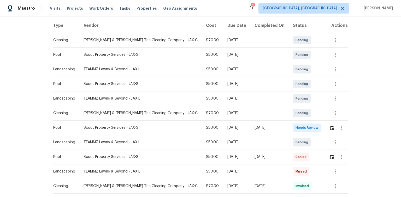
scroll to position [104, 0]
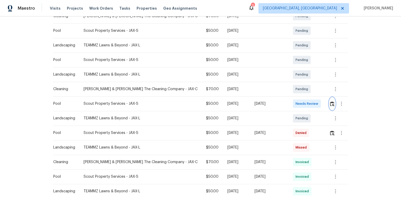
click at [330, 104] on img "button" at bounding box center [332, 103] width 4 height 5
click at [330, 103] on img "button" at bounding box center [332, 103] width 4 height 5
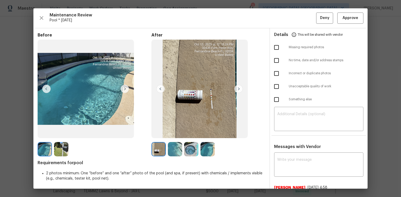
click at [237, 87] on img at bounding box center [238, 89] width 8 height 8
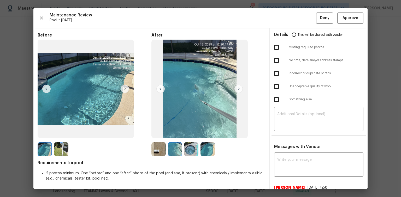
click at [237, 87] on img at bounding box center [238, 89] width 8 height 8
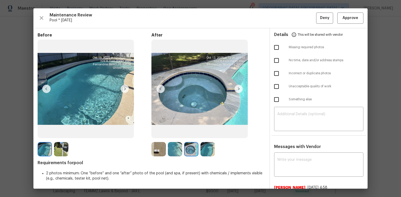
click at [237, 87] on img at bounding box center [238, 89] width 8 height 8
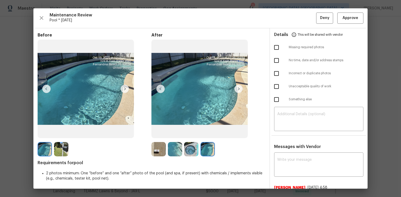
click at [160, 87] on img at bounding box center [160, 89] width 8 height 8
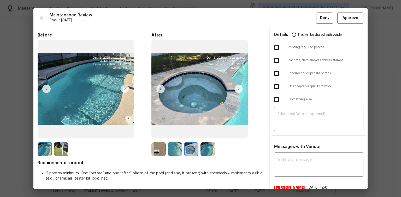
click at [45, 86] on img at bounding box center [46, 89] width 8 height 8
click at [344, 20] on span "Approve" at bounding box center [350, 18] width 16 height 7
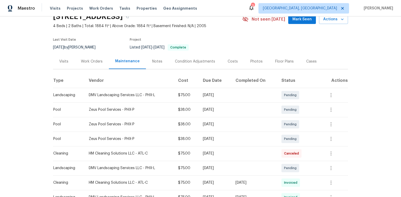
scroll to position [83, 0]
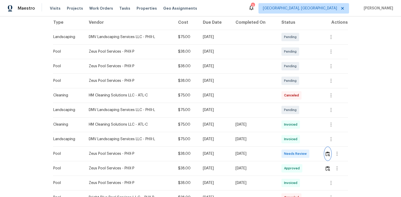
click at [327, 153] on img "button" at bounding box center [327, 153] width 4 height 5
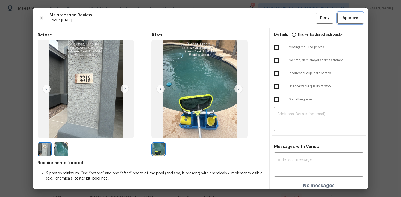
click at [347, 20] on span "Approve" at bounding box center [350, 18] width 16 height 7
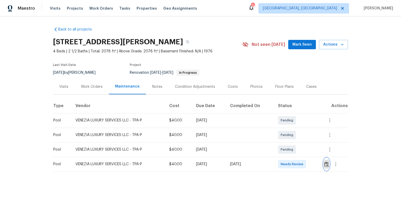
click at [324, 163] on img "button" at bounding box center [326, 164] width 4 height 5
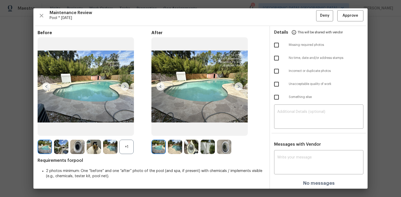
scroll to position [3, 0]
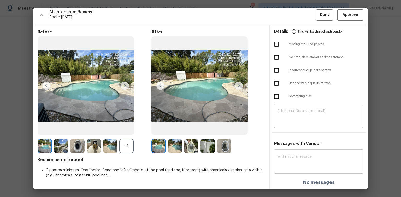
click at [297, 156] on textarea at bounding box center [318, 162] width 83 height 15
paste textarea "Maintenance Audit Team: Hello! After further review the visit has been approved…"
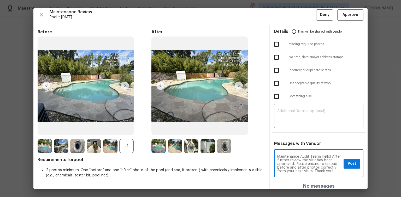
scroll to position [3, 0]
type textarea "Maintenance Audit Team: Hello! After further review the visit has been approved…"
click at [353, 162] on button "Post" at bounding box center [351, 164] width 17 height 10
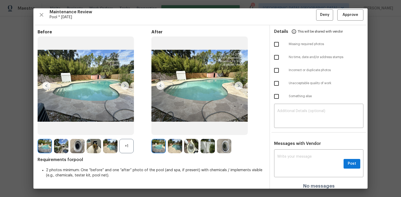
scroll to position [0, 0]
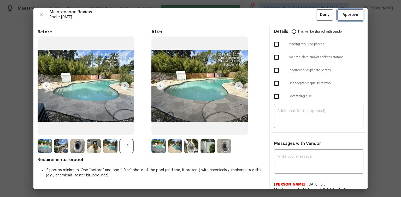
click at [345, 19] on button "Approve" at bounding box center [350, 14] width 26 height 11
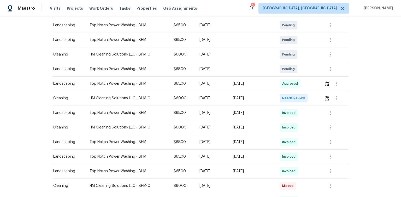
scroll to position [104, 0]
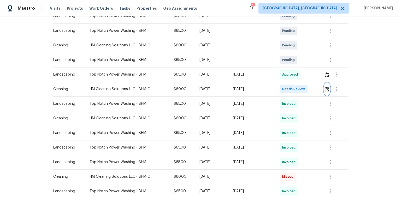
click at [327, 90] on img "button" at bounding box center [326, 89] width 4 height 5
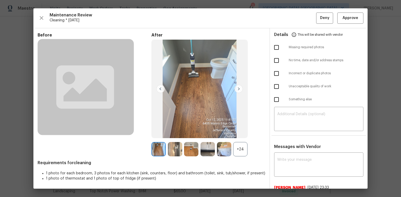
click at [175, 150] on img at bounding box center [175, 149] width 14 height 14
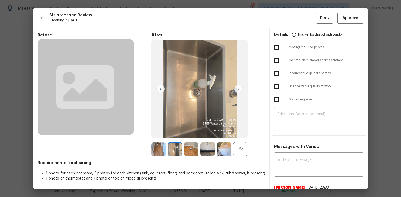
click at [278, 115] on textarea at bounding box center [318, 119] width 83 height 15
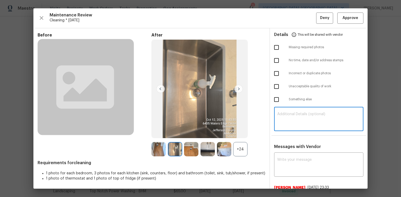
paste textarea "Maintenance Audit Team: Hello! Unfortunately, this Landscaping visit completed …"
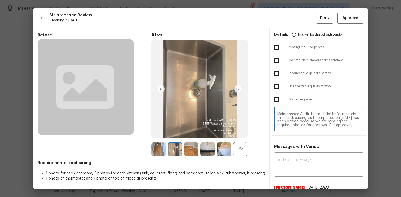
scroll to position [51, 0]
type textarea "Maintenance Audit Team: Hello! Unfortunately, this Landscaping visit completed …"
click at [288, 163] on textarea at bounding box center [318, 165] width 83 height 15
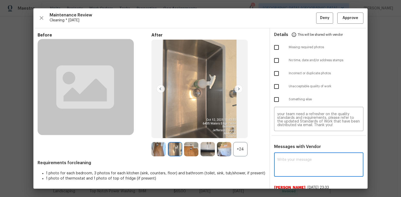
paste textarea "Maintenance Audit Team: Hello! Unfortunately, this Landscaping visit completed …"
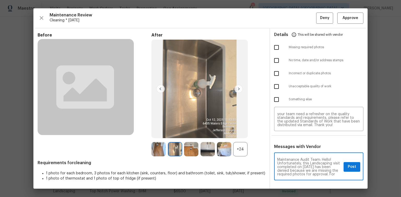
scroll to position [69, 0]
type textarea "Maintenance Audit Team: Hello! Unfortunately, this Landscaping visit completed …"
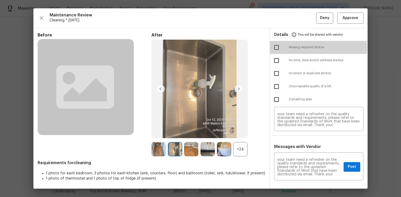
click at [273, 48] on input "checkbox" at bounding box center [276, 47] width 11 height 11
checkbox input "true"
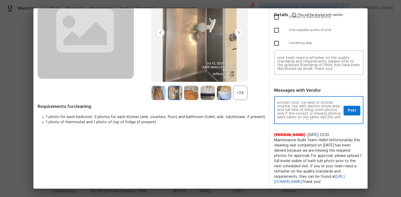
scroll to position [25, 0]
click at [347, 108] on span "Post" at bounding box center [351, 110] width 8 height 7
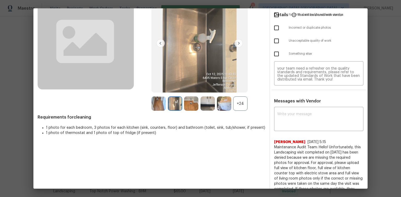
scroll to position [0, 0]
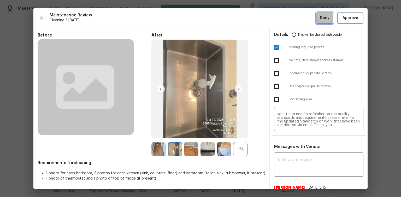
click at [320, 19] on span "Deny" at bounding box center [324, 18] width 9 height 7
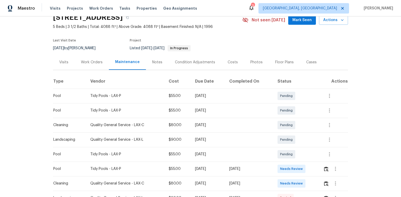
scroll to position [104, 0]
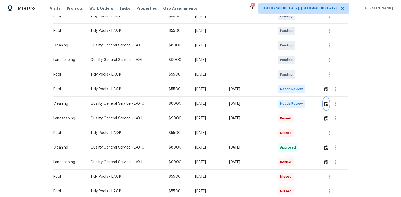
click at [326, 104] on img "button" at bounding box center [326, 103] width 4 height 5
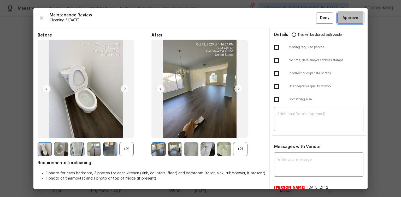
click at [347, 18] on span "Approve" at bounding box center [350, 18] width 16 height 7
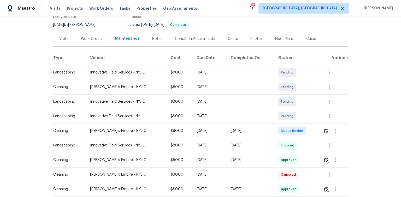
scroll to position [83, 0]
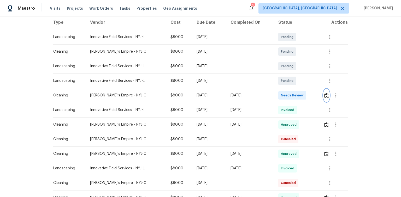
click at [327, 95] on img "button" at bounding box center [326, 95] width 4 height 5
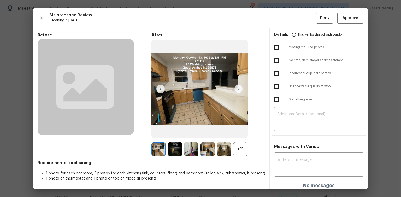
click at [271, 99] on input "checkbox" at bounding box center [276, 99] width 11 height 11
checkbox input "true"
click at [292, 116] on textarea at bounding box center [318, 119] width 83 height 15
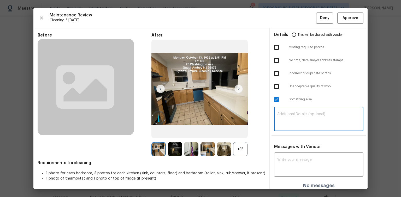
paste textarea "Maintenance Audit Team: Hello! Unfortunately, this Cleaning visit completed on …"
type textarea "Maintenance Audit Team: Hello! Unfortunately, this Cleaning visit completed on …"
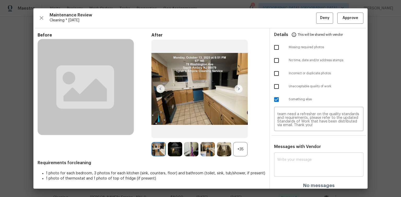
click at [285, 155] on div "x ​" at bounding box center [318, 165] width 89 height 23
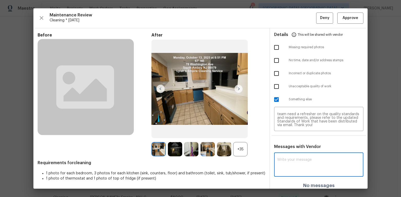
paste textarea "Maintenance Audit Team: Hello! Unfortunately, this Cleaning visit completed on …"
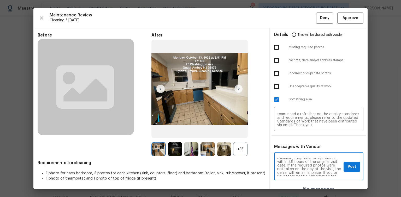
scroll to position [50, 0]
type textarea "Maintenance Audit Team: Hello! Unfortunately, this Cleaning visit completed on …"
click at [347, 167] on span "Post" at bounding box center [351, 167] width 8 height 7
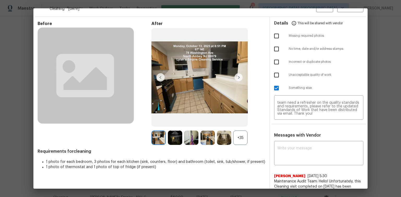
scroll to position [0, 0]
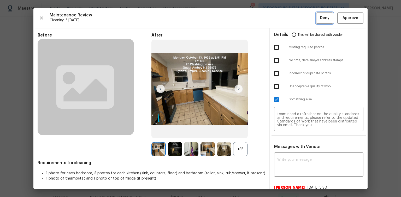
click at [320, 17] on span "Deny" at bounding box center [324, 18] width 9 height 7
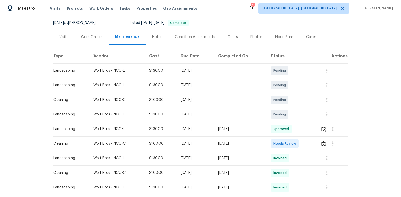
scroll to position [63, 0]
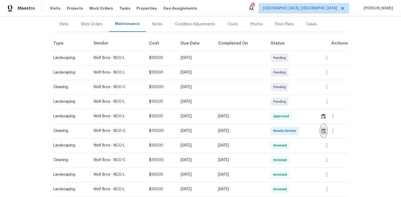
click at [324, 130] on img "button" at bounding box center [323, 131] width 4 height 5
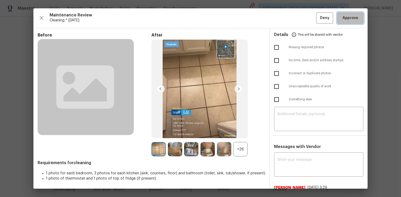
click at [348, 20] on span "Approve" at bounding box center [350, 18] width 16 height 7
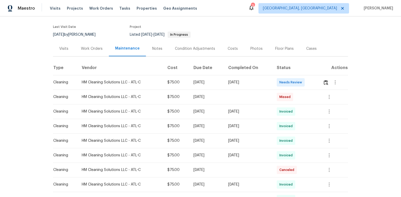
scroll to position [42, 0]
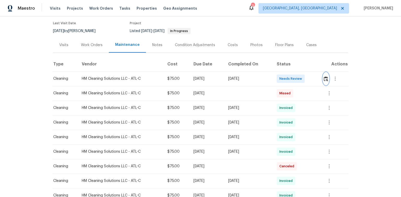
click at [325, 79] on img "button" at bounding box center [325, 78] width 4 height 5
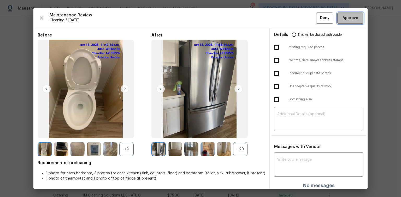
click at [348, 16] on span "Approve" at bounding box center [350, 18] width 16 height 7
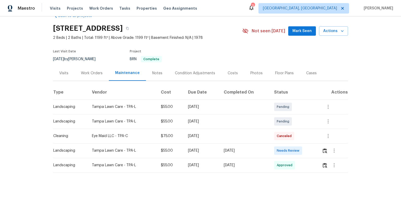
scroll to position [23, 0]
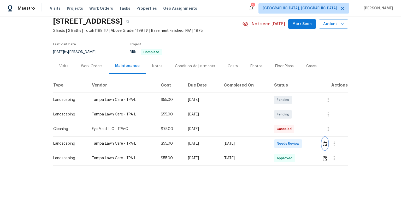
click at [324, 141] on img "button" at bounding box center [324, 143] width 4 height 5
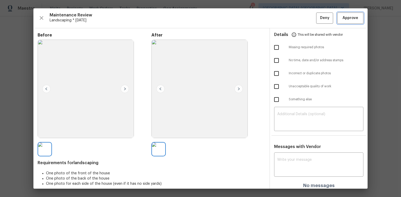
click at [346, 17] on span "Approve" at bounding box center [350, 18] width 16 height 7
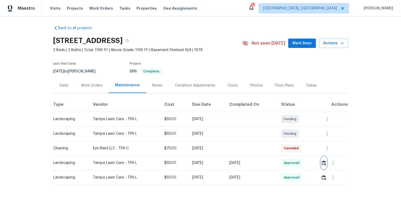
scroll to position [0, 0]
